Goal: Navigation & Orientation: Find specific page/section

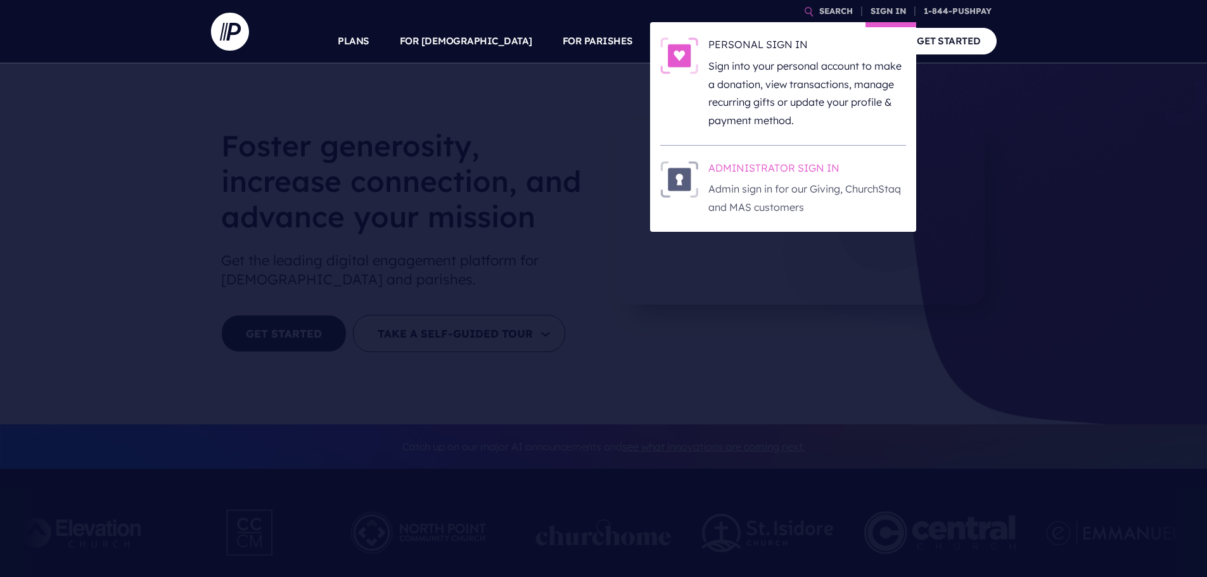
click at [815, 191] on p "Admin sign in for our Giving, ChurchStaq and MAS customers" at bounding box center [808, 198] width 198 height 37
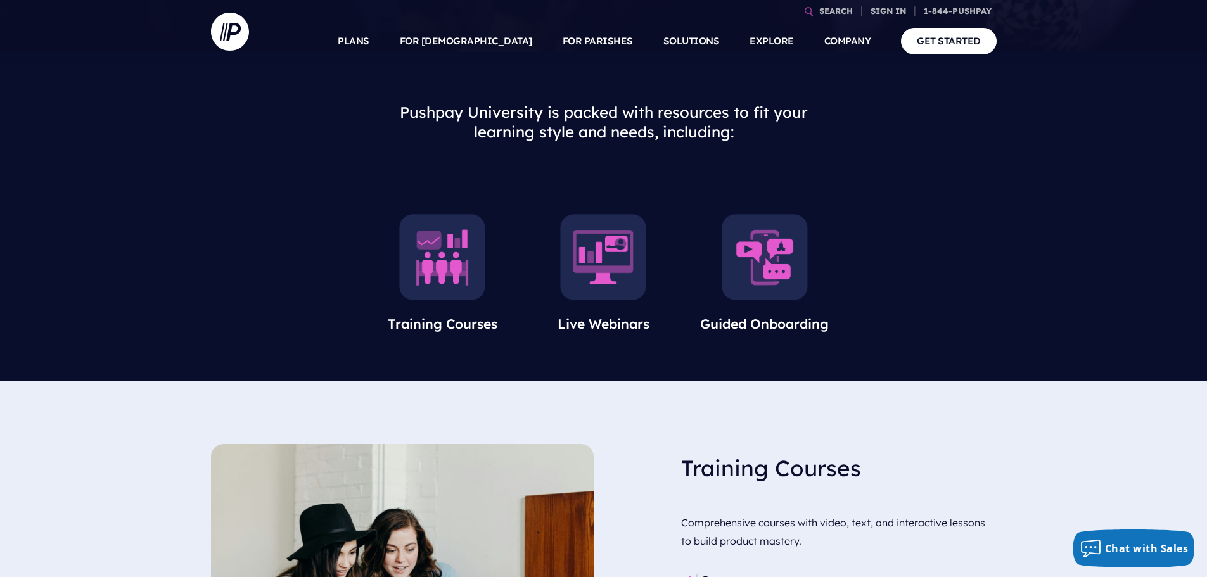
scroll to position [444, 0]
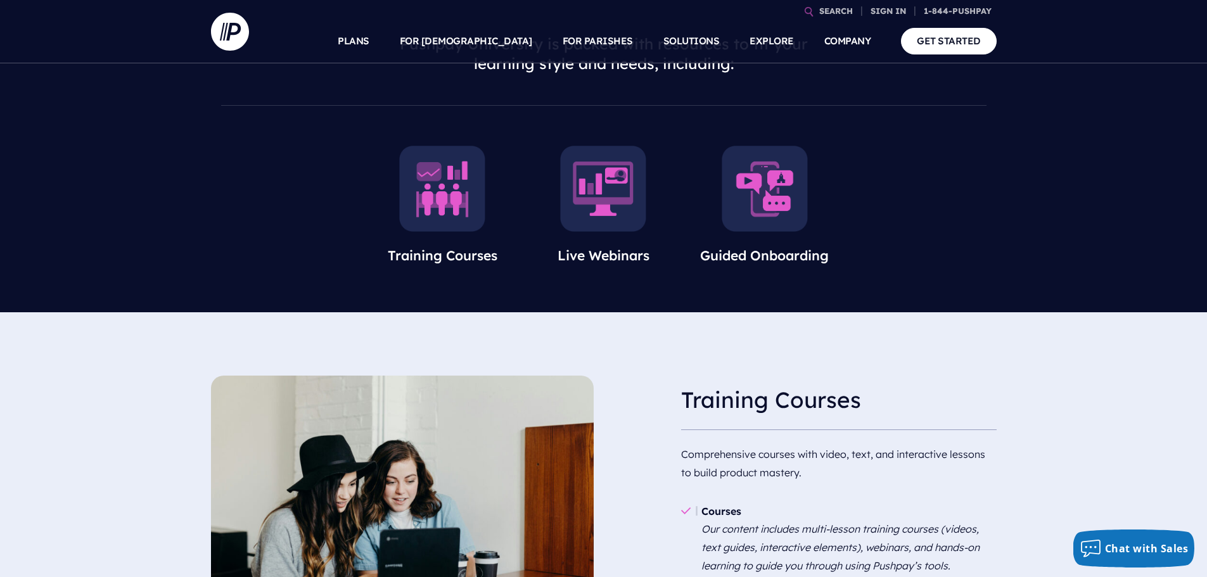
click at [435, 195] on img at bounding box center [442, 189] width 86 height 86
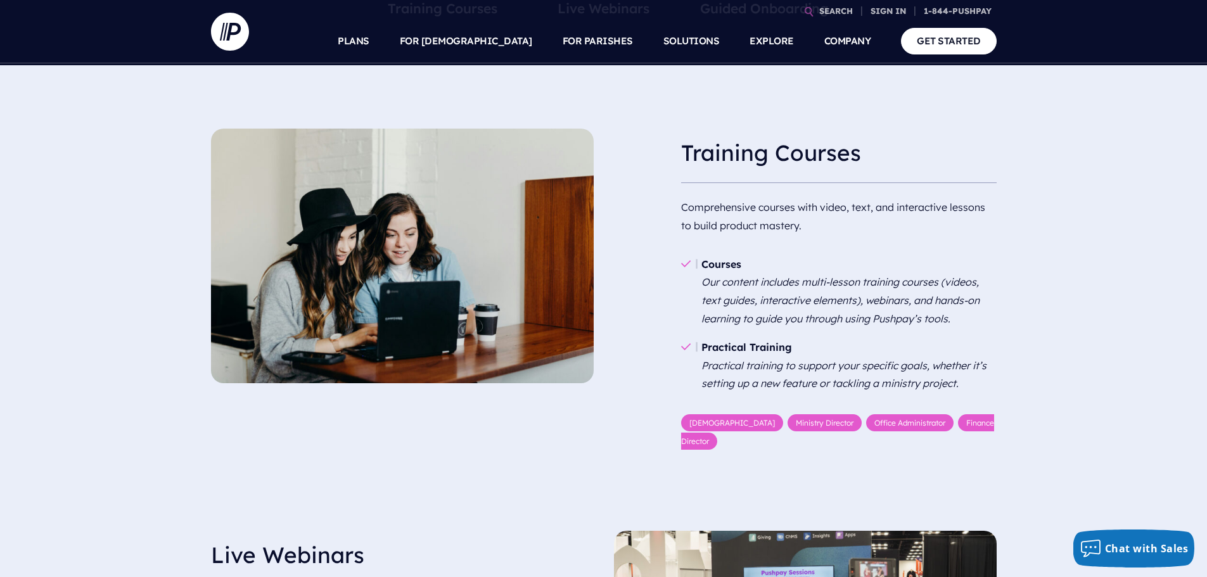
scroll to position [693, 0]
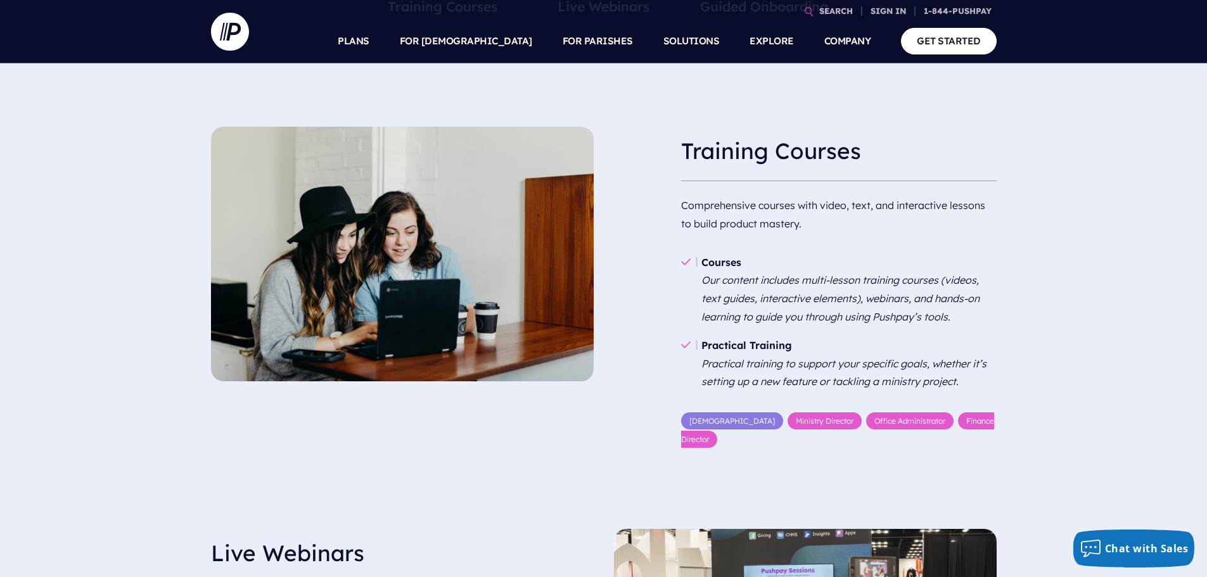
click at [702, 425] on link "Pastor" at bounding box center [732, 421] width 102 height 17
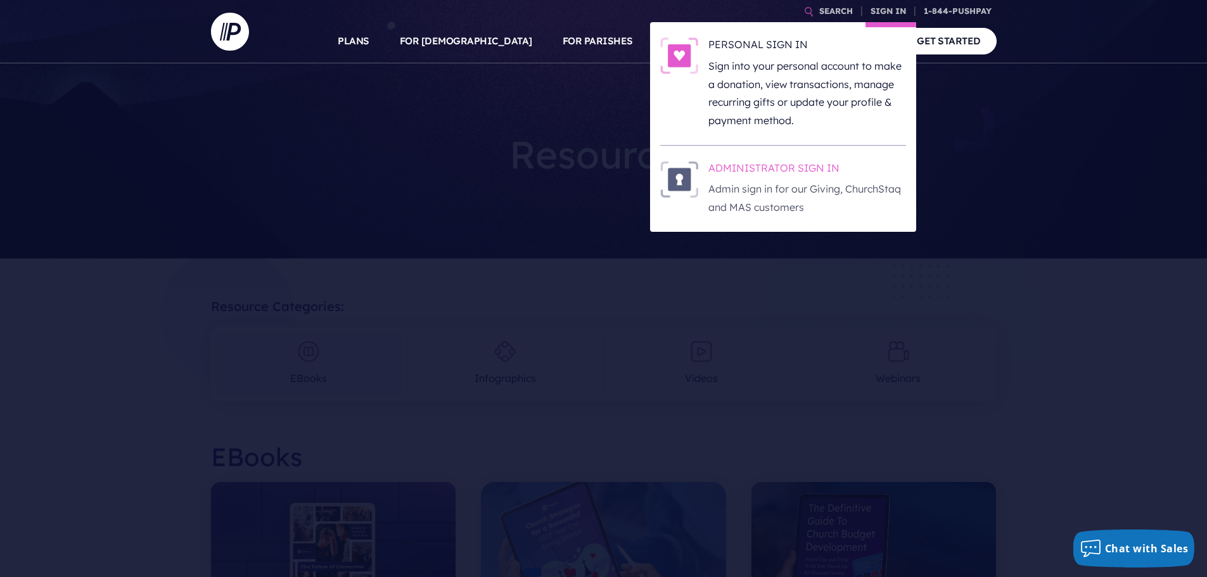
click at [802, 169] on h6 "ADMINISTRATOR SIGN IN" at bounding box center [808, 170] width 198 height 19
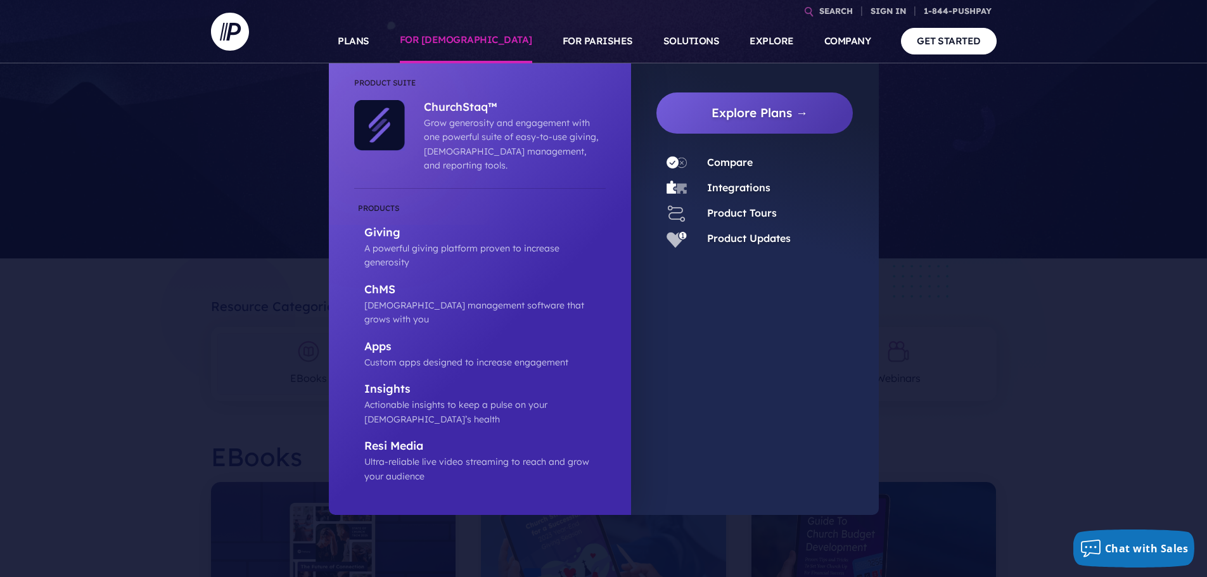
click at [485, 46] on link "FOR [DEMOGRAPHIC_DATA]" at bounding box center [466, 41] width 132 height 44
click at [495, 241] on p "A powerful giving platform proven to increase generosity" at bounding box center [484, 255] width 241 height 29
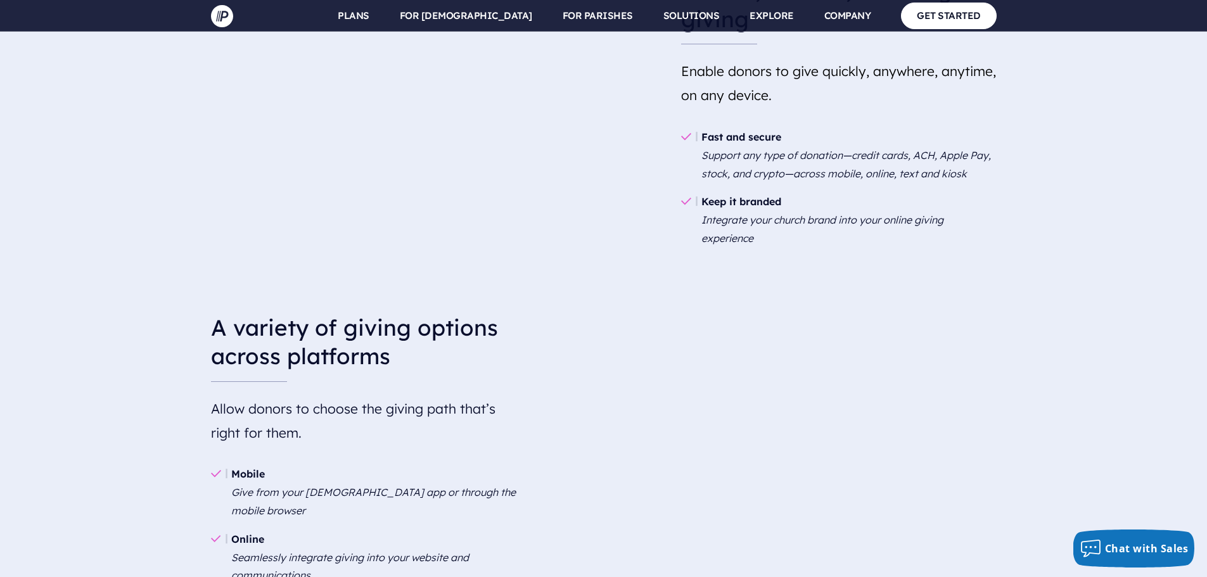
scroll to position [1458, 0]
